Goal: Information Seeking & Learning: Learn about a topic

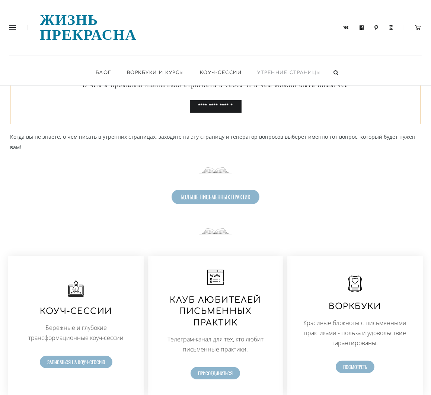
scroll to position [89, 0]
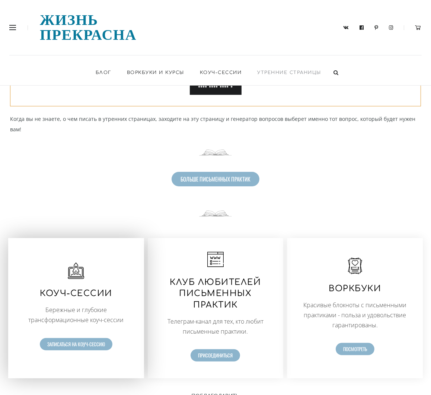
click at [72, 305] on p "Бережные и глубокие трансформационные коуч-сессии" at bounding box center [76, 315] width 110 height 20
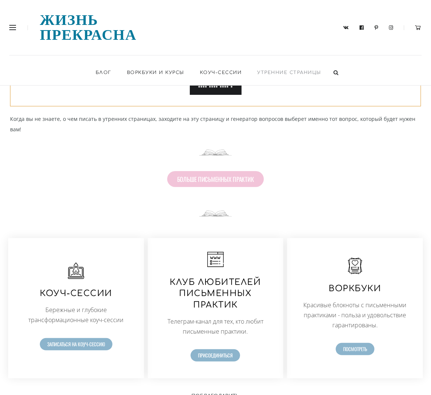
click at [227, 176] on span "больше письменных практик" at bounding box center [215, 179] width 77 height 6
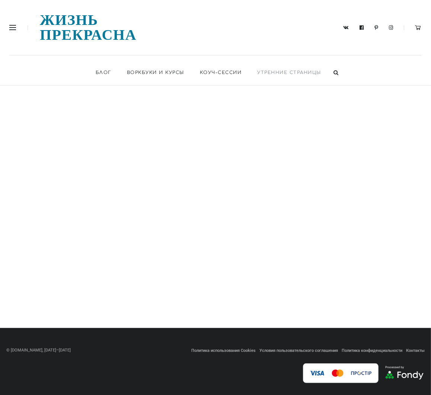
scroll to position [642, 0]
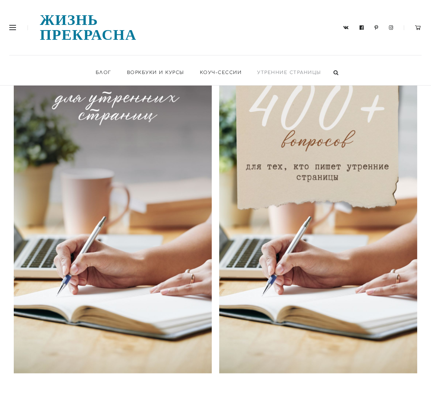
click at [405, 197] on img at bounding box center [318, 198] width 198 height 352
click at [379, 255] on img at bounding box center [318, 198] width 198 height 352
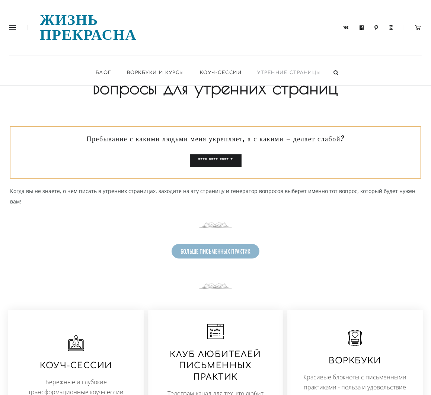
scroll to position [0, 0]
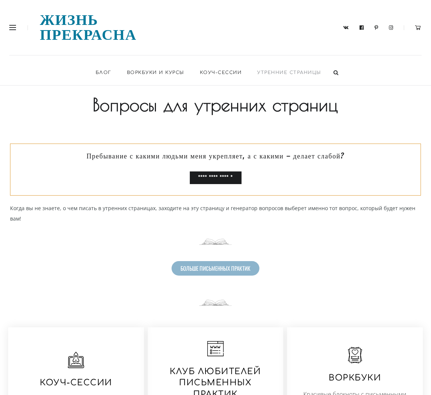
click at [11, 23] on div "Жизнь прекрасна" at bounding box center [100, 27] width 182 height 55
click at [103, 60] on link "Блог" at bounding box center [103, 72] width 31 height 25
